Goal: Task Accomplishment & Management: Complete application form

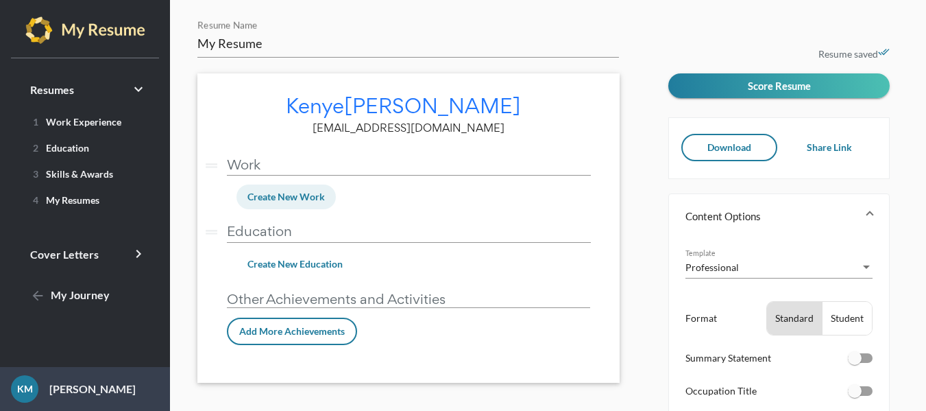
click at [297, 196] on span "Create New Work" at bounding box center [285, 197] width 77 height 12
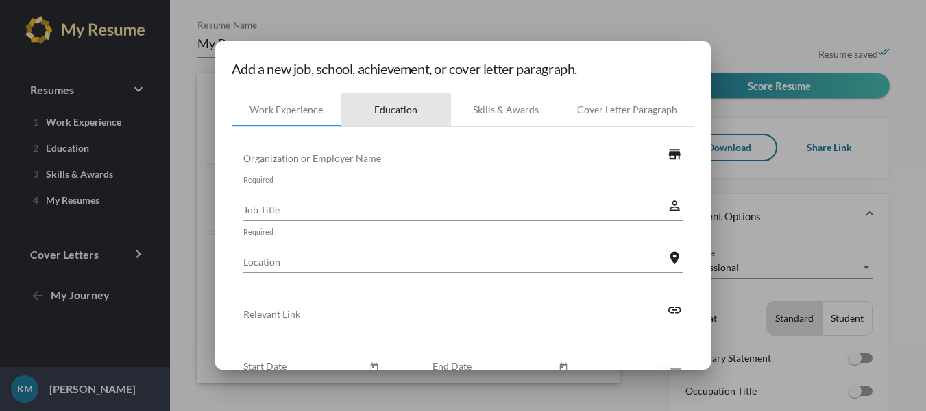
click at [399, 108] on div "Education" at bounding box center [395, 110] width 43 height 14
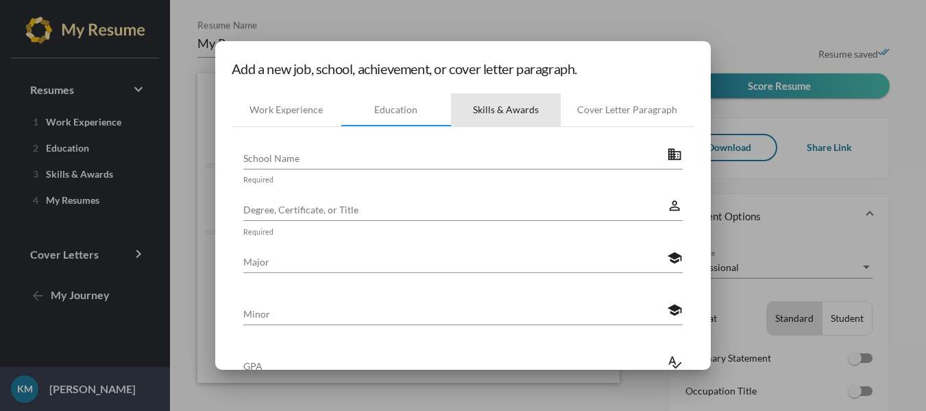
click at [487, 103] on div "Skills & Awards" at bounding box center [506, 110] width 66 height 14
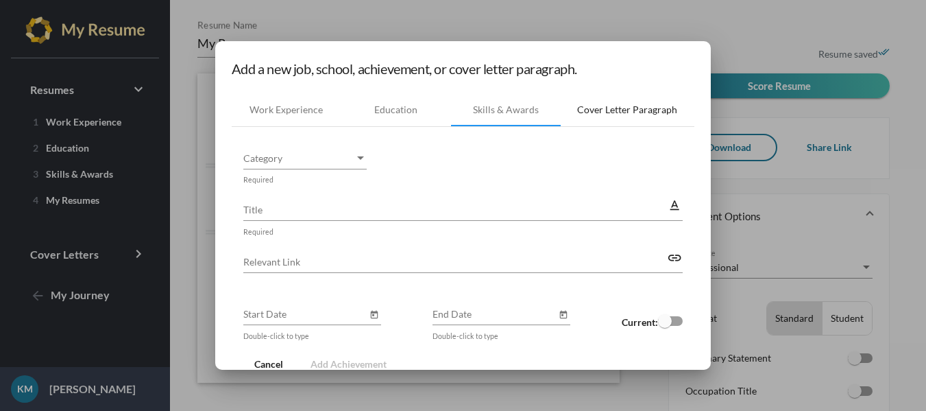
click at [612, 109] on div "Cover Letter Paragraph" at bounding box center [627, 110] width 100 height 14
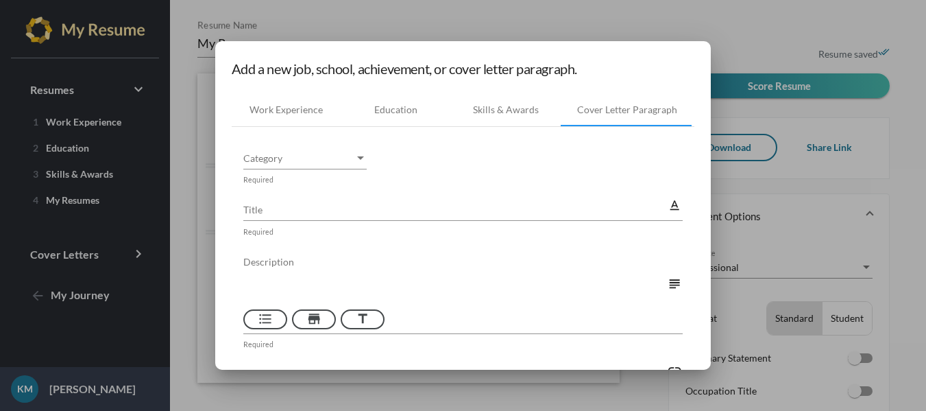
click at [794, 125] on div at bounding box center [463, 205] width 926 height 411
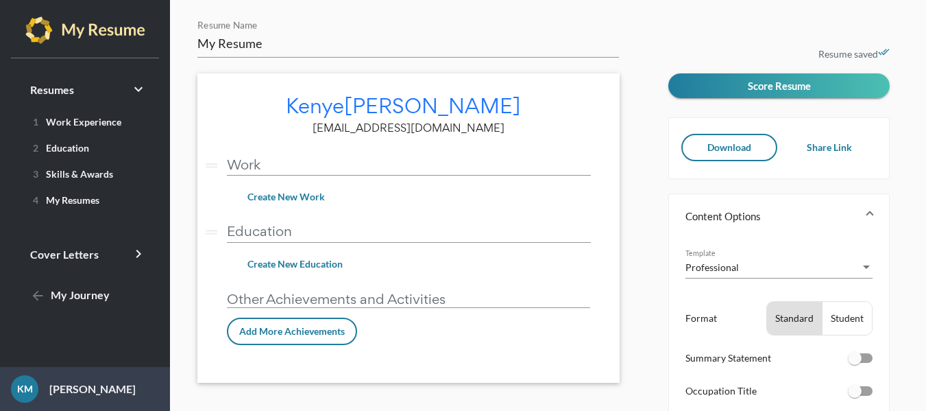
click at [272, 154] on div "drag_handle Work vertical_split" at bounding box center [409, 160] width 364 height 30
type input "W"
type input "w"
type input "Work"
